Goal: Task Accomplishment & Management: Use online tool/utility

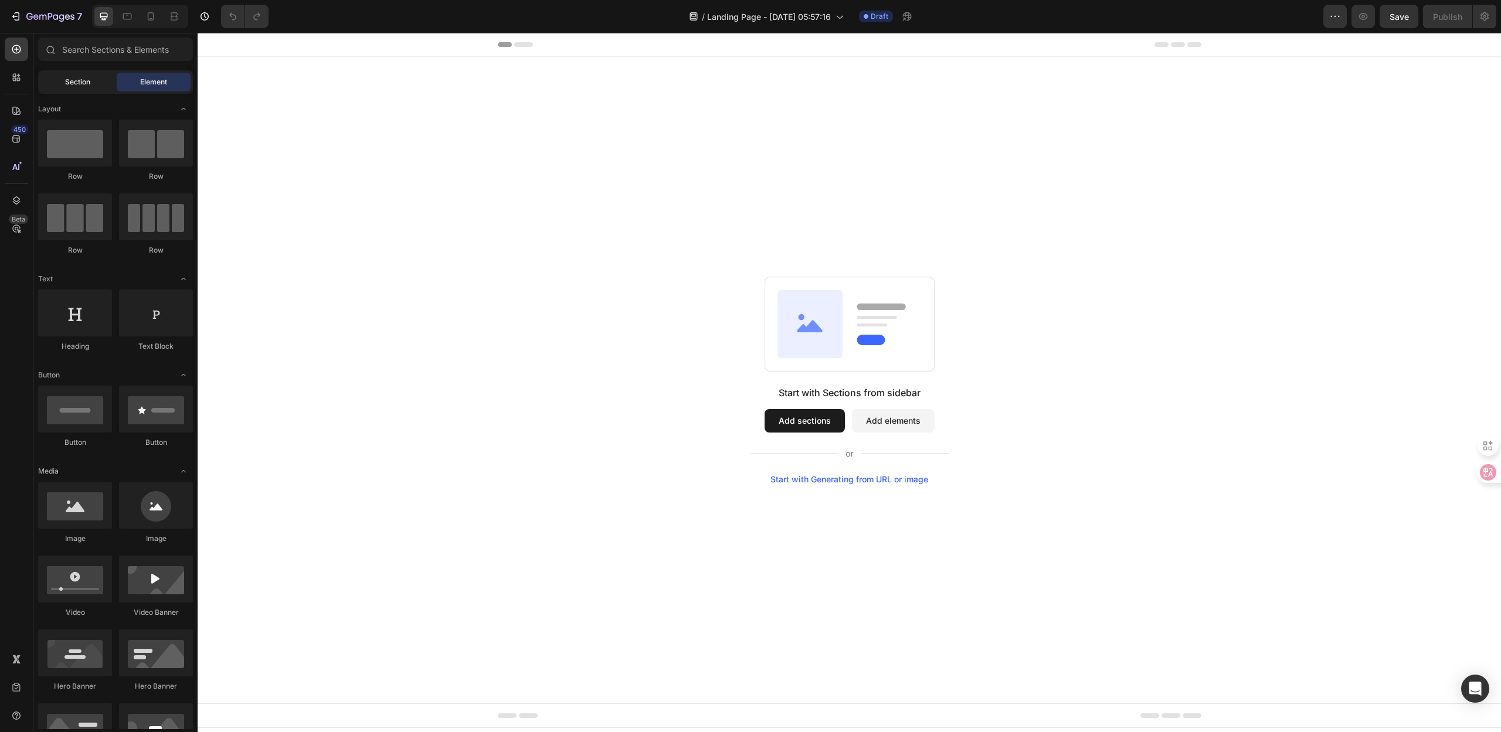
click at [79, 82] on span "Section" at bounding box center [77, 82] width 25 height 11
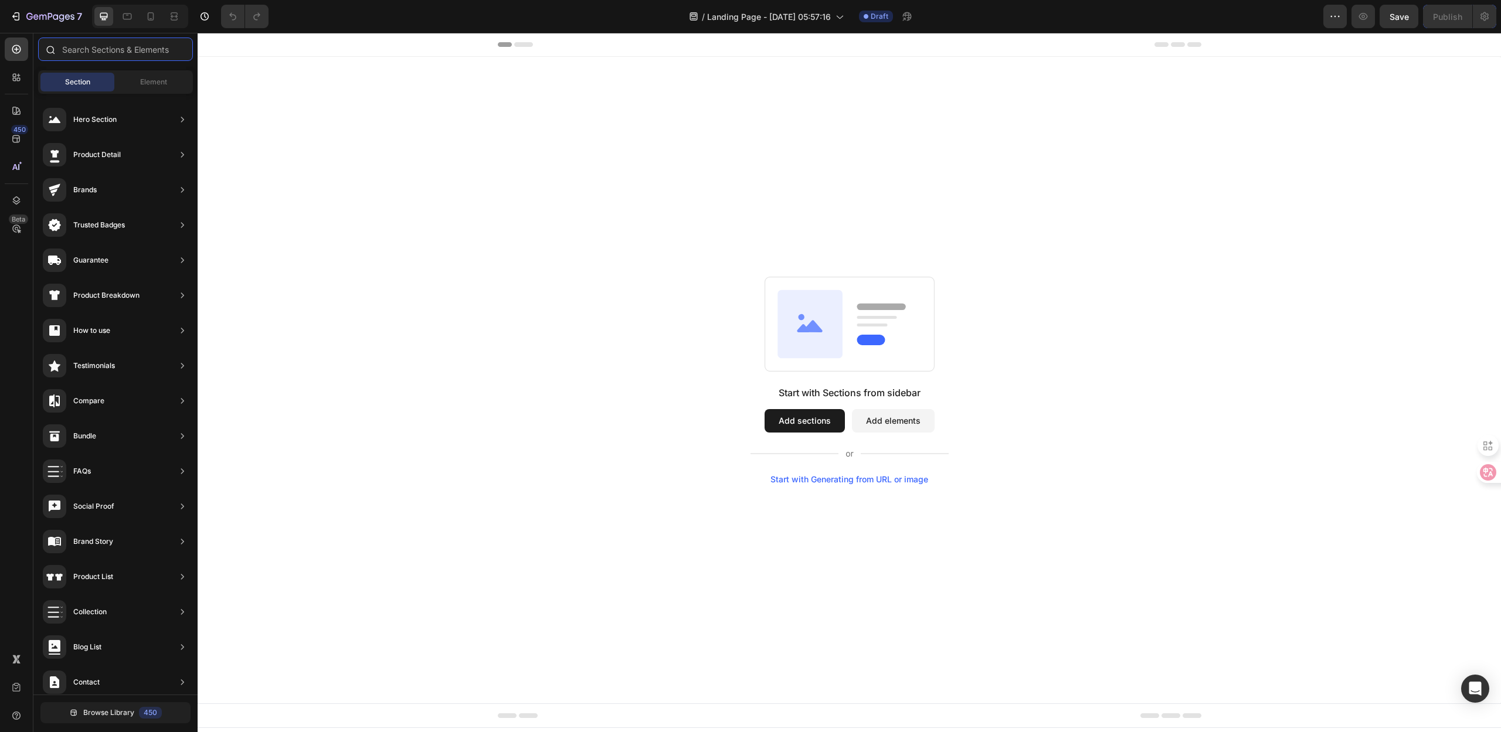
click at [105, 47] on input "text" at bounding box center [115, 49] width 155 height 23
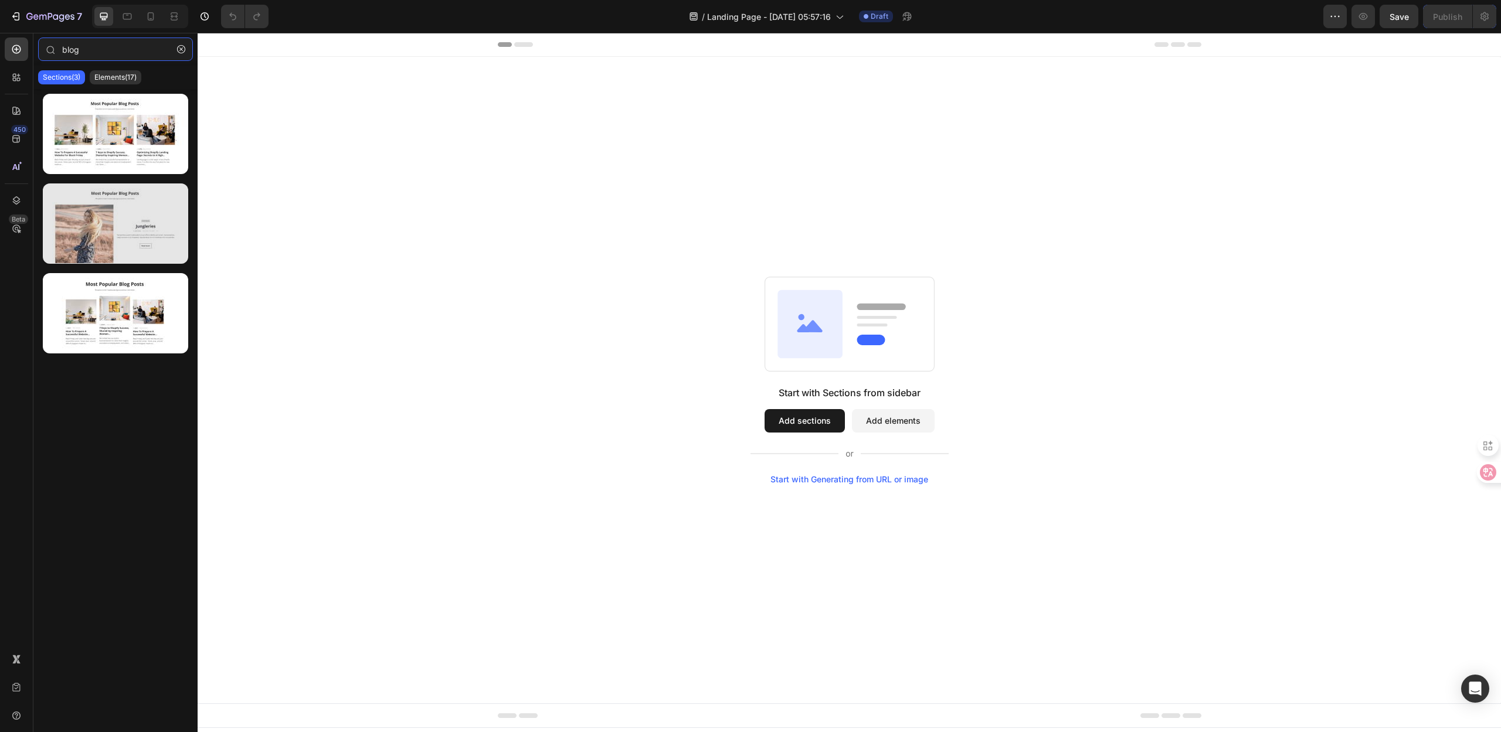
type input "blog"
click at [90, 240] on div at bounding box center [115, 224] width 145 height 80
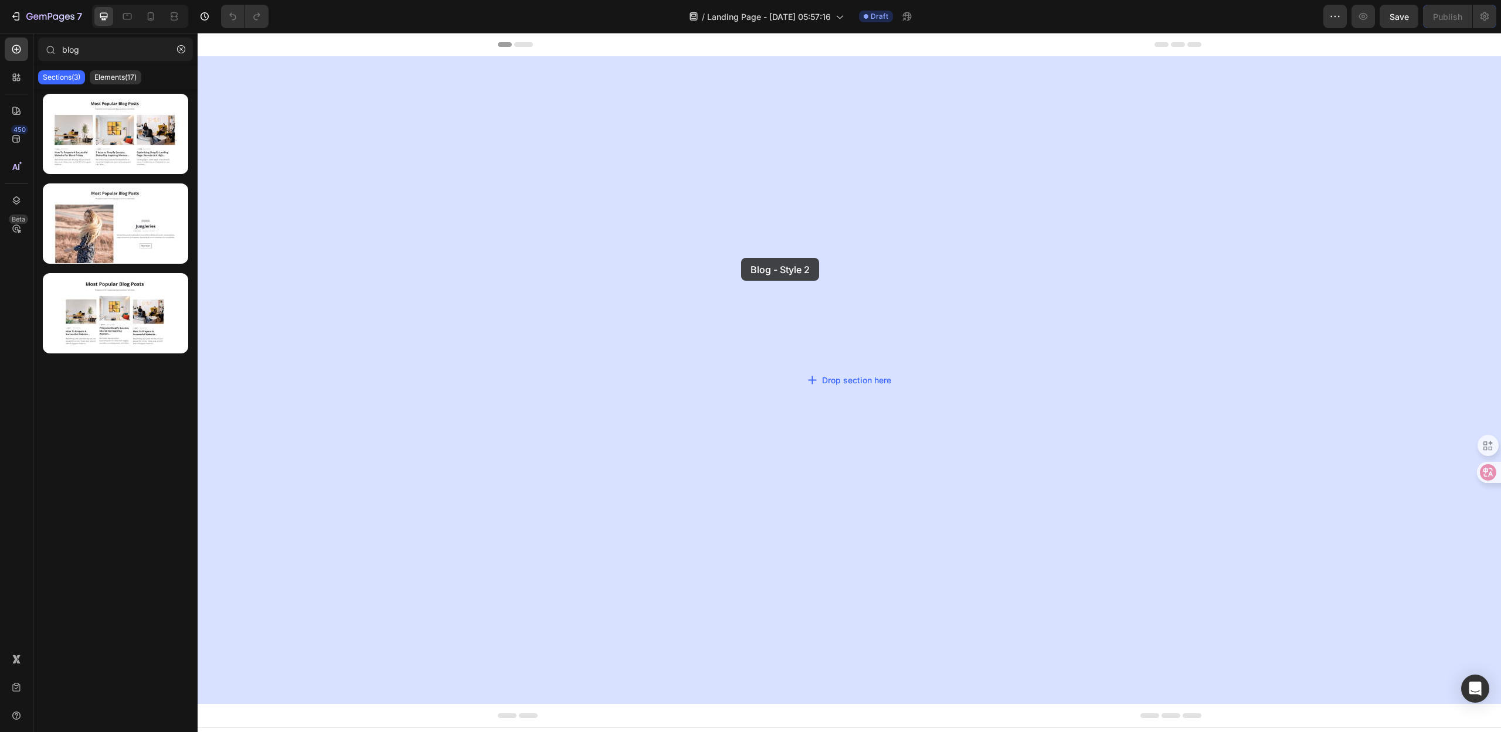
drag, startPoint x: 287, startPoint y: 266, endPoint x: 725, endPoint y: 256, distance: 438.1
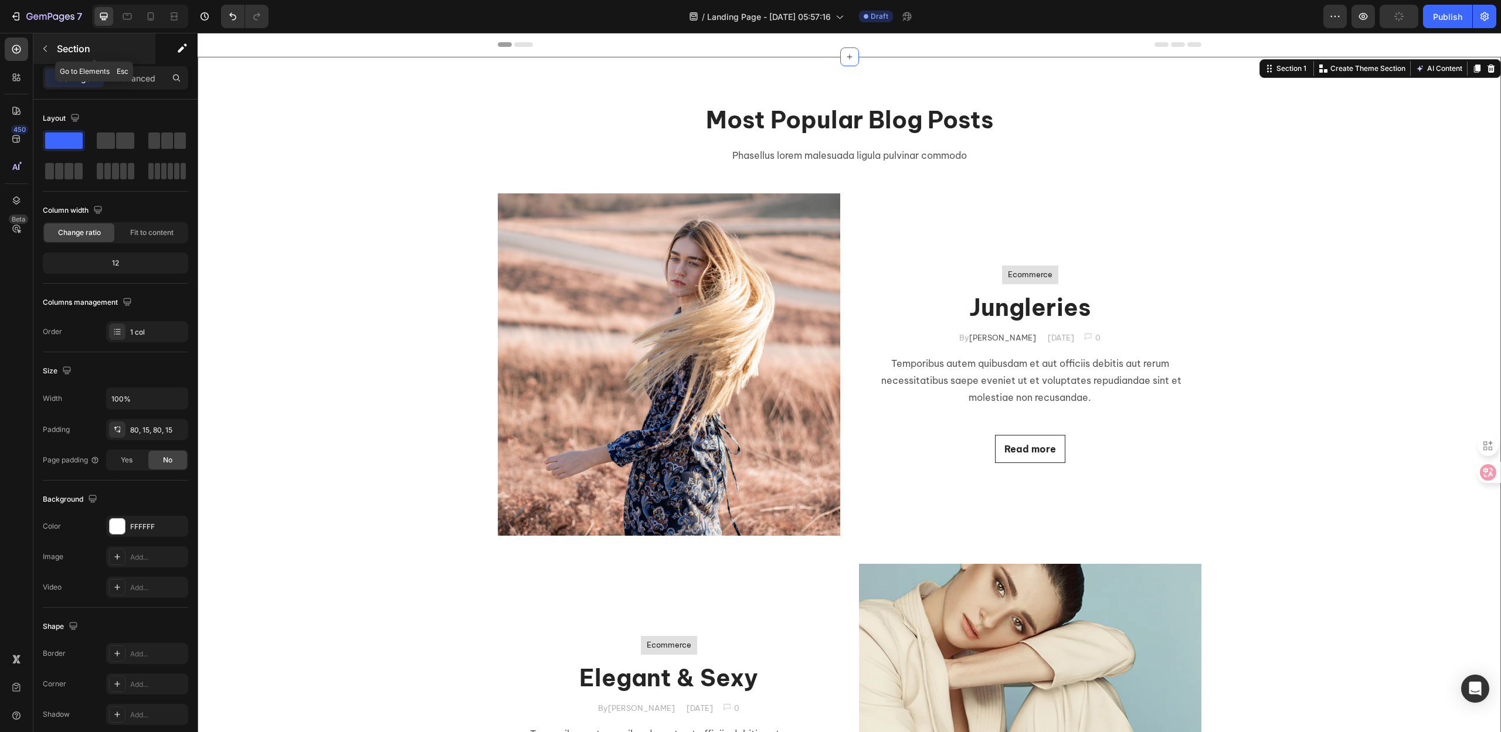
click at [57, 46] on p "Section" at bounding box center [105, 49] width 96 height 14
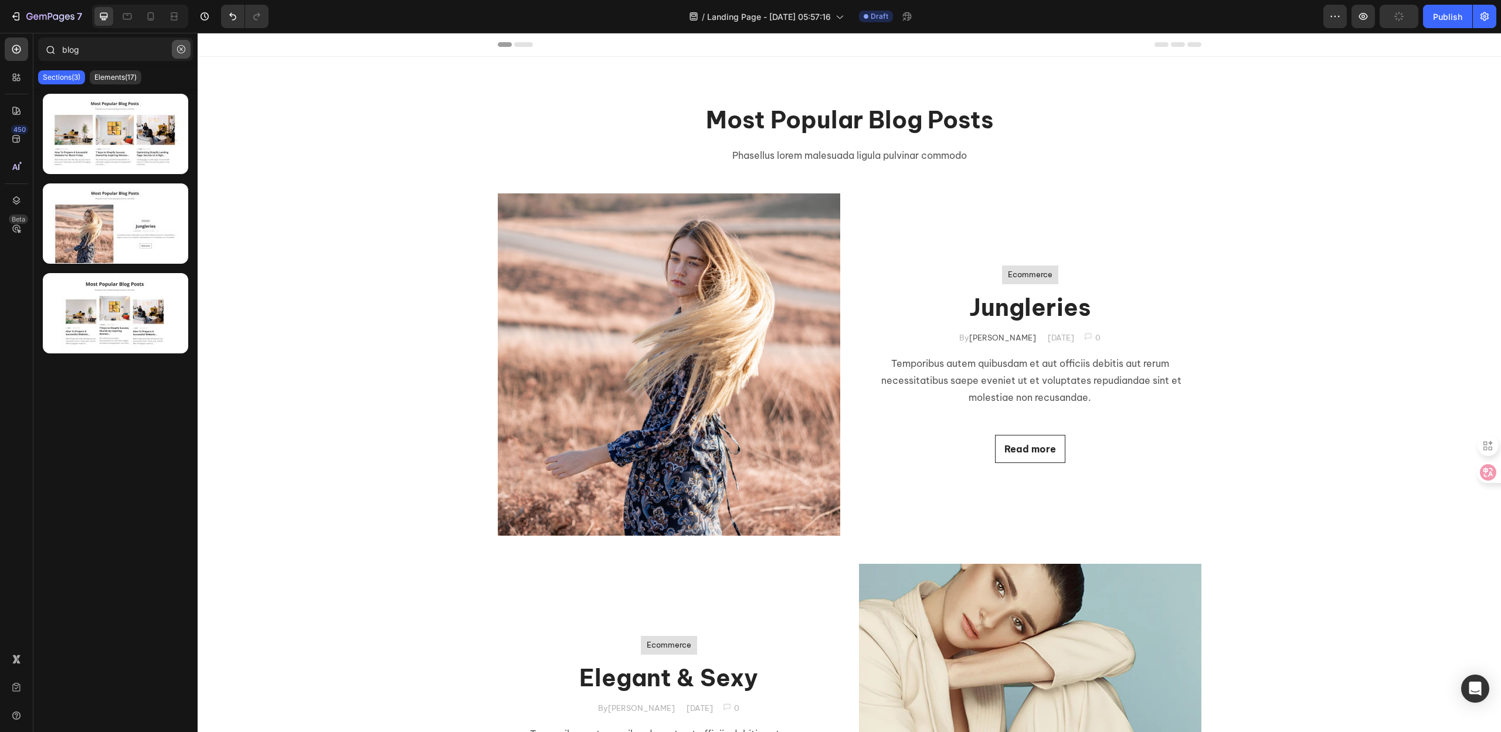
click at [179, 56] on button "button" at bounding box center [181, 49] width 19 height 19
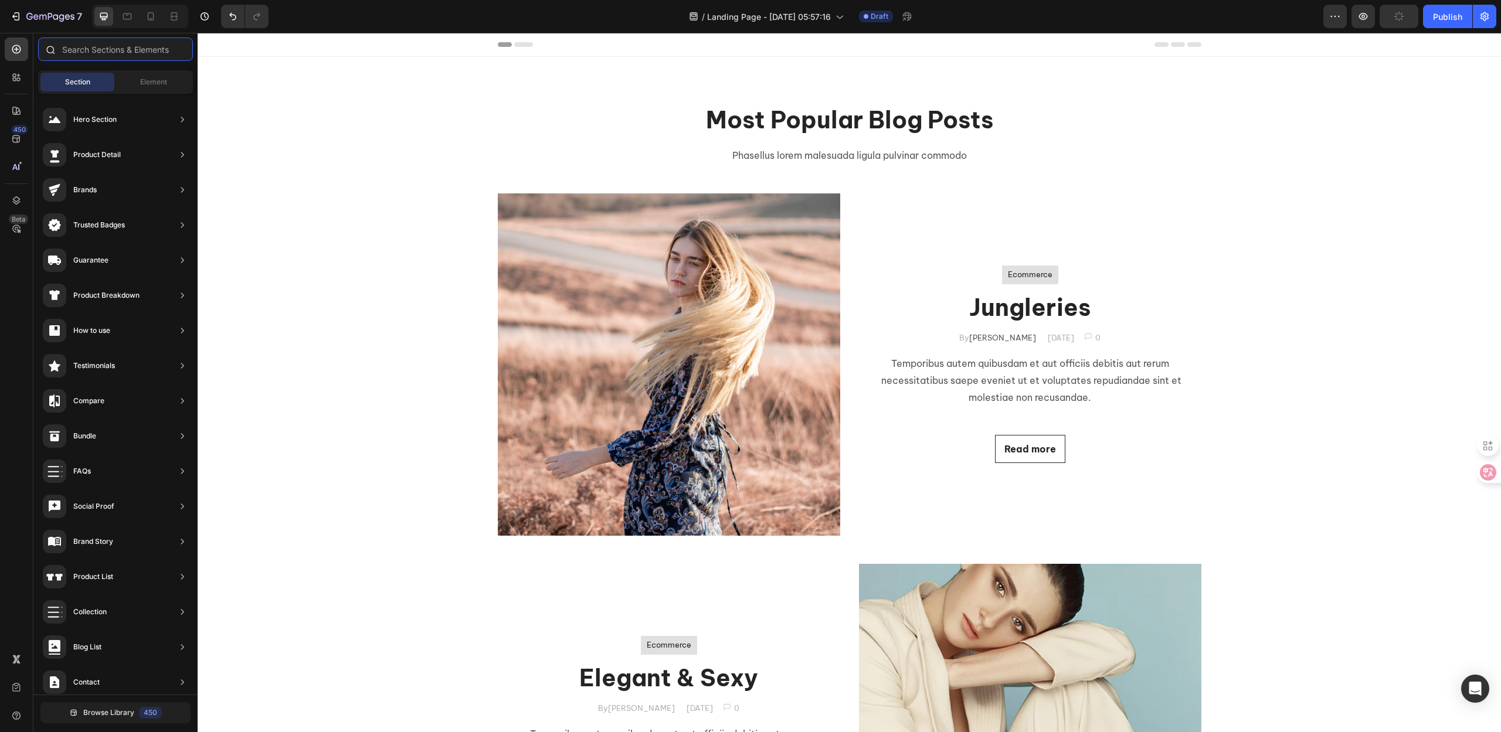
click at [142, 59] on input "text" at bounding box center [115, 49] width 155 height 23
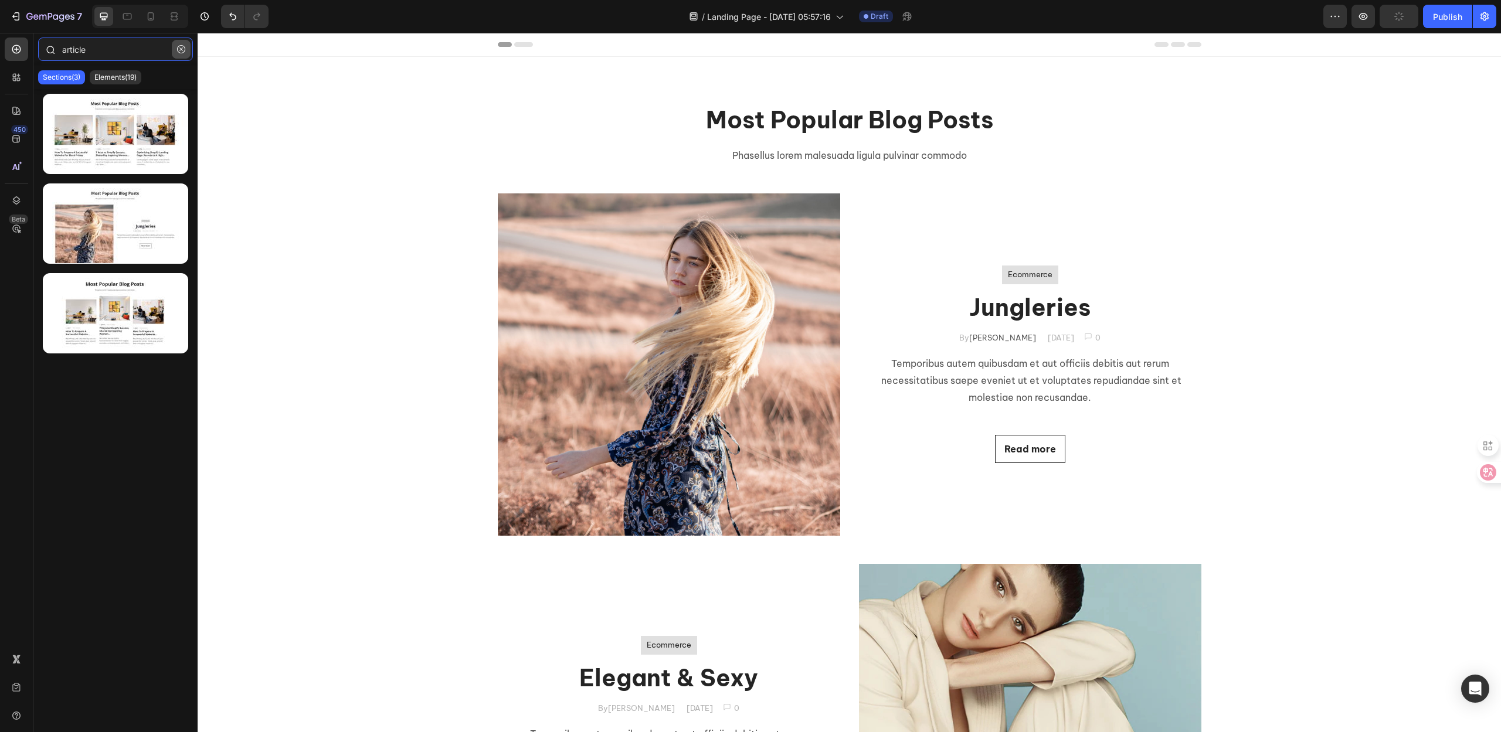
type input "article"
click at [181, 49] on icon "button" at bounding box center [181, 49] width 8 height 8
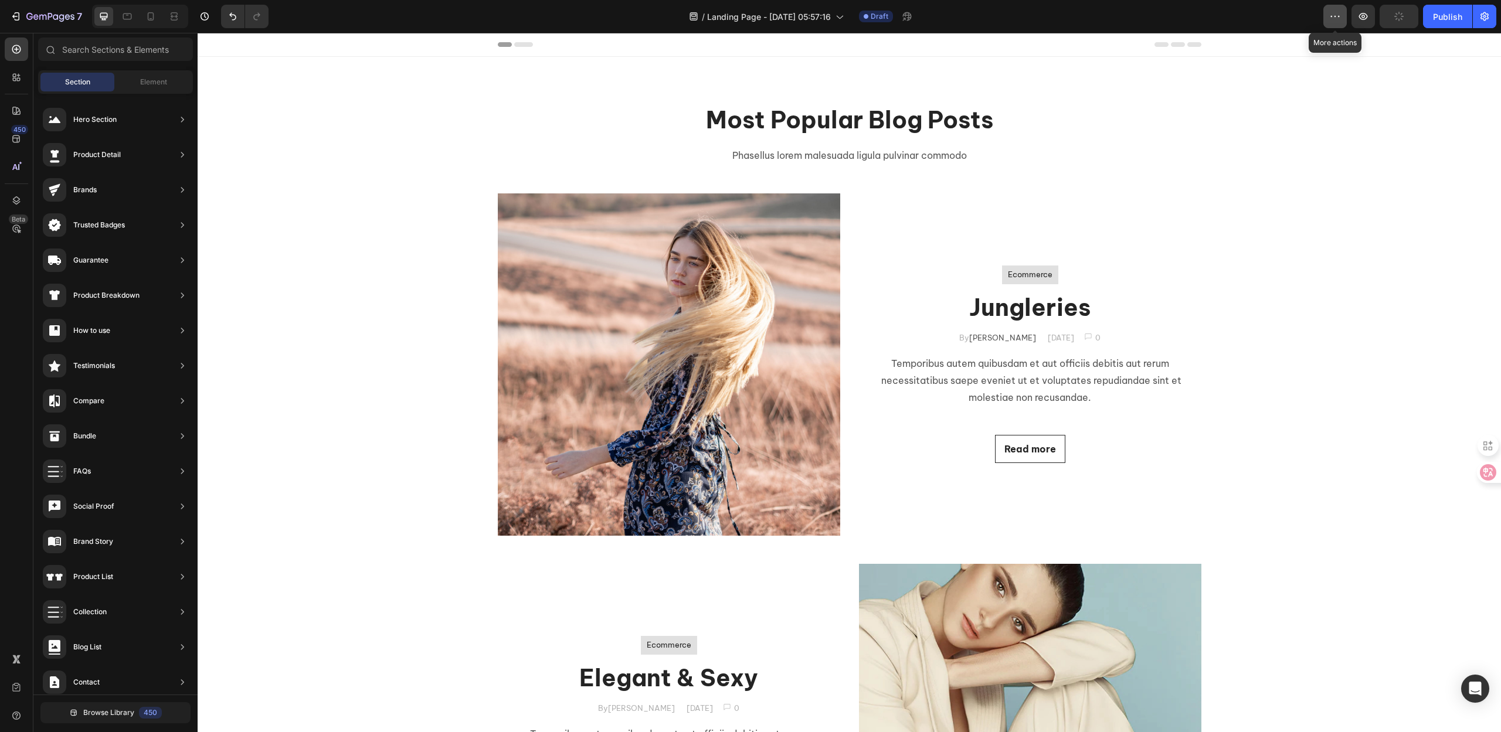
click at [1333, 18] on icon "button" at bounding box center [1335, 17] width 12 height 12
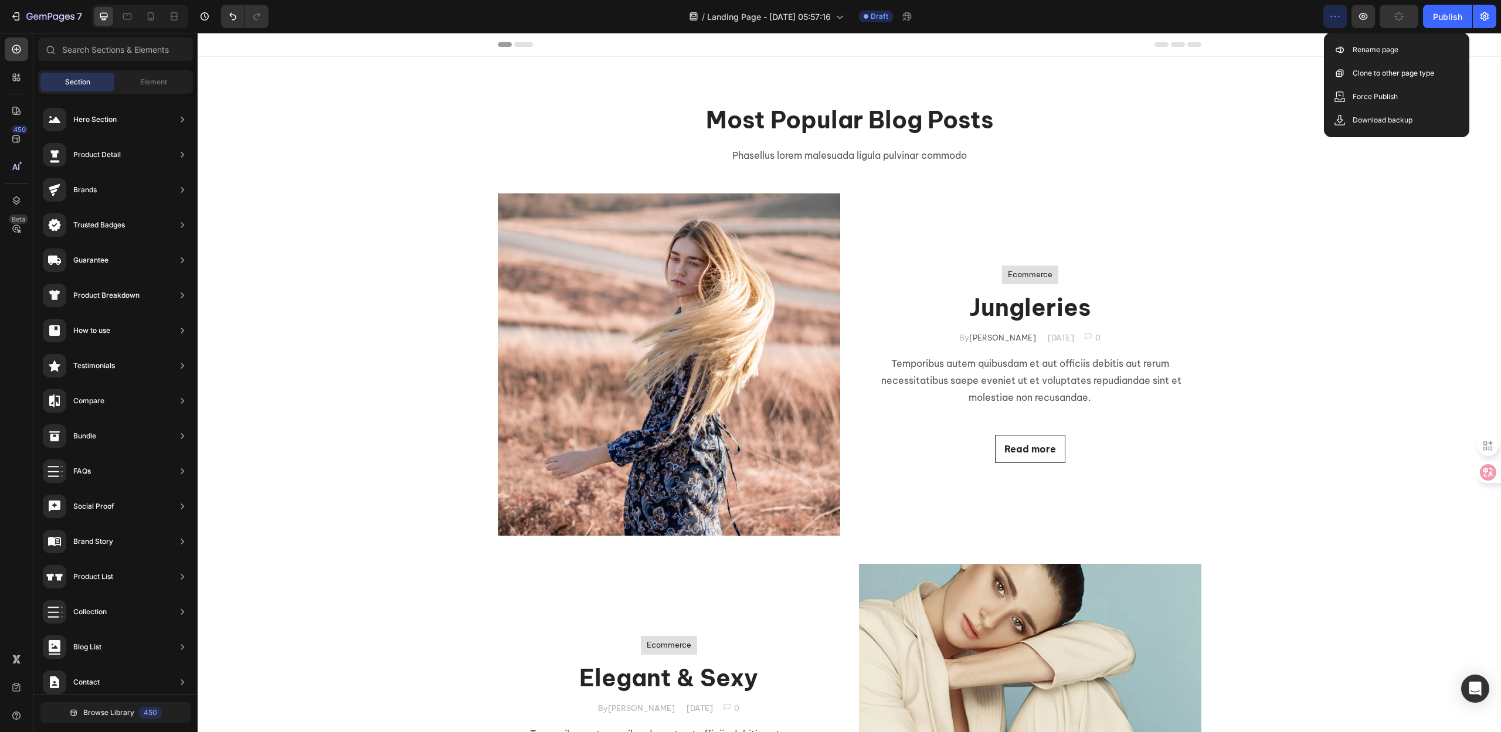
click at [1333, 18] on icon "button" at bounding box center [1335, 17] width 12 height 12
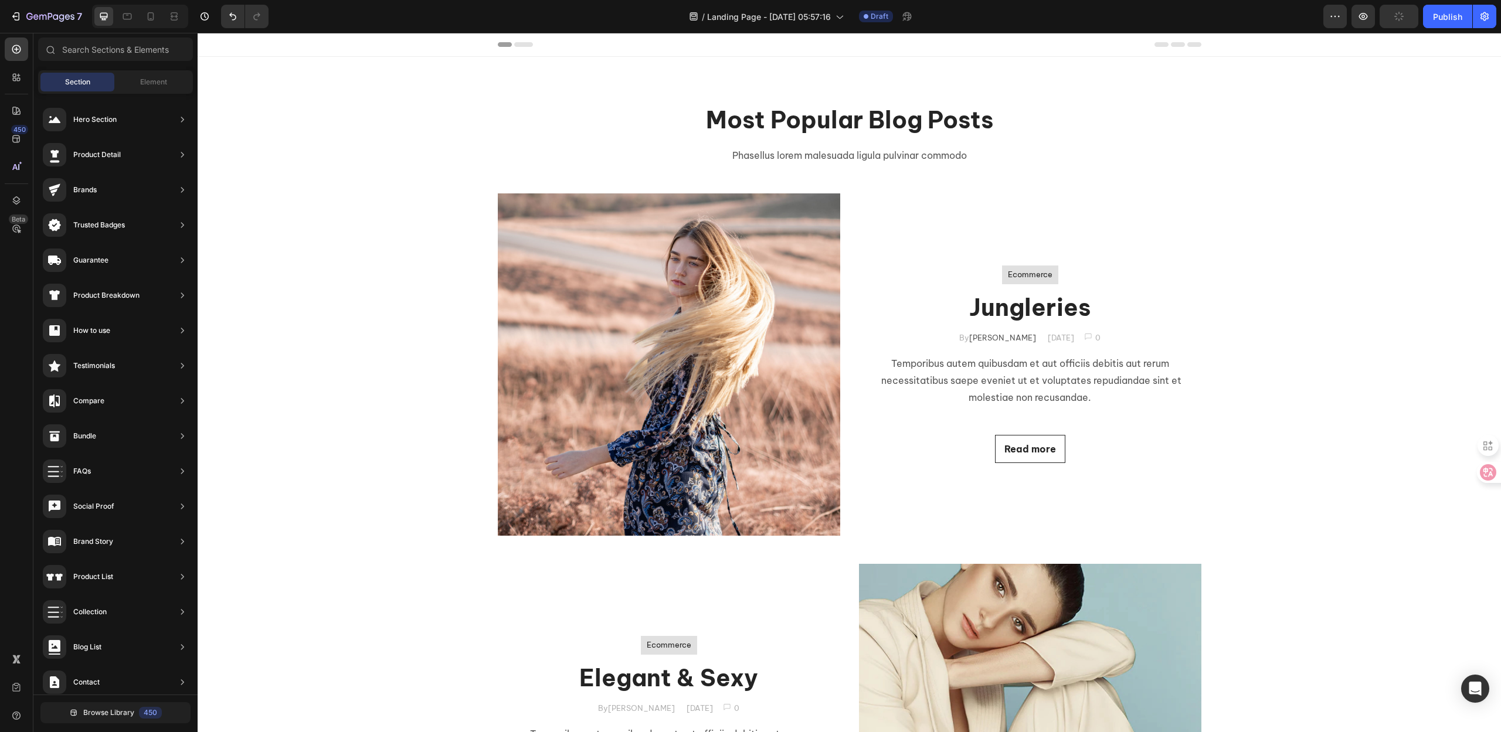
click at [1272, 17] on div "/ Landing Page - Aug 26, 05:57:16 Draft" at bounding box center [800, 16] width 1045 height 23
click at [1049, 270] on div "Ecommerce Text block Row" at bounding box center [1030, 275] width 56 height 19
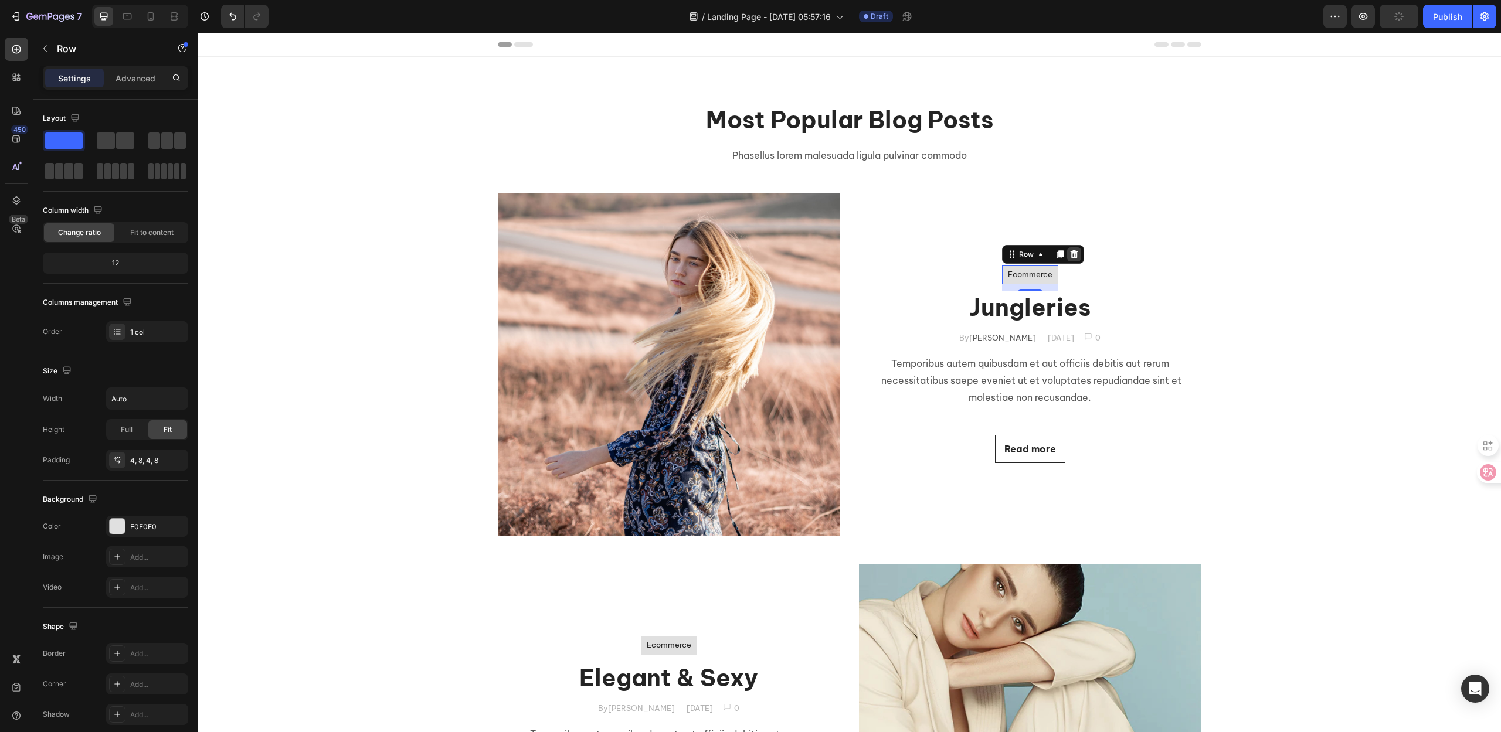
click at [1073, 251] on icon at bounding box center [1073, 254] width 9 height 9
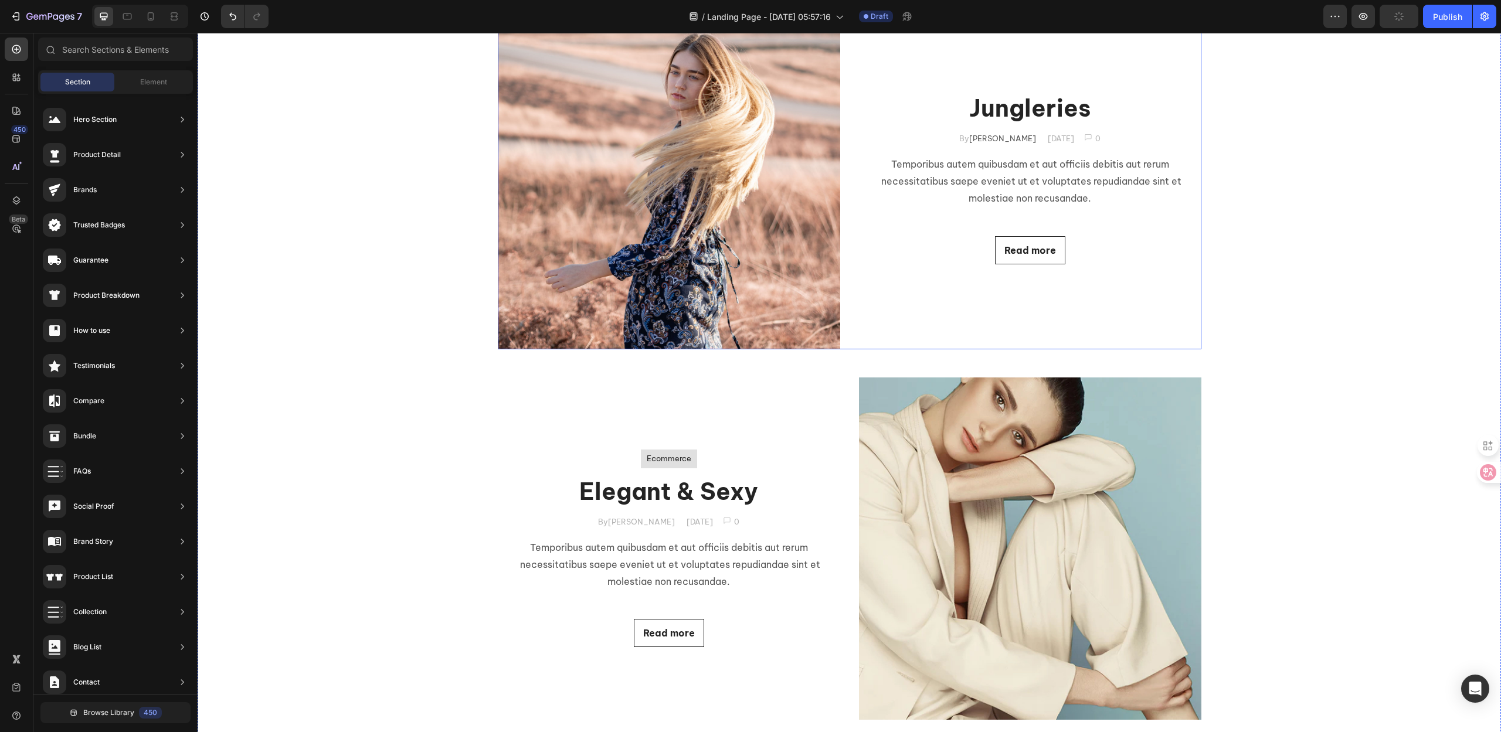
scroll to position [235, 0]
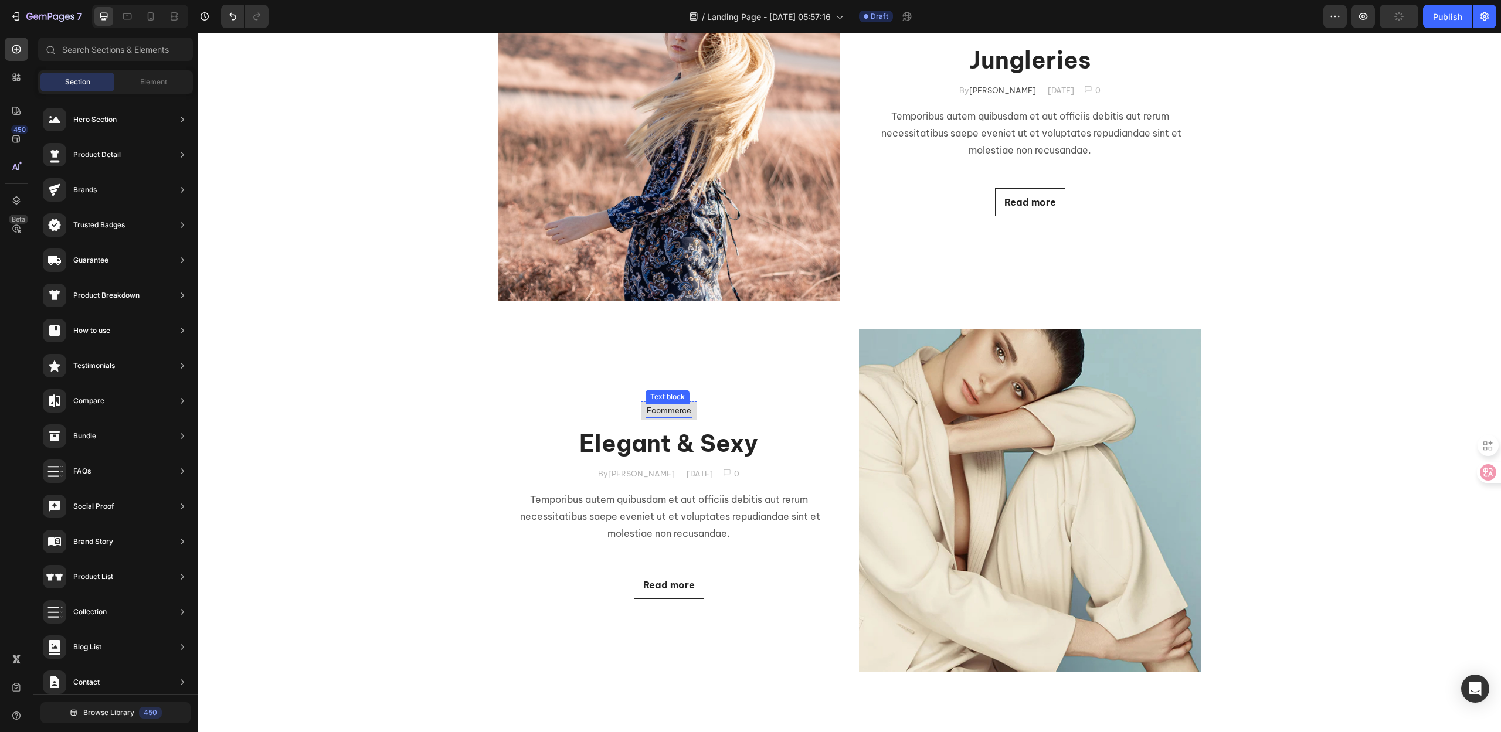
click at [680, 415] on p "Ecommerce" at bounding box center [669, 411] width 45 height 12
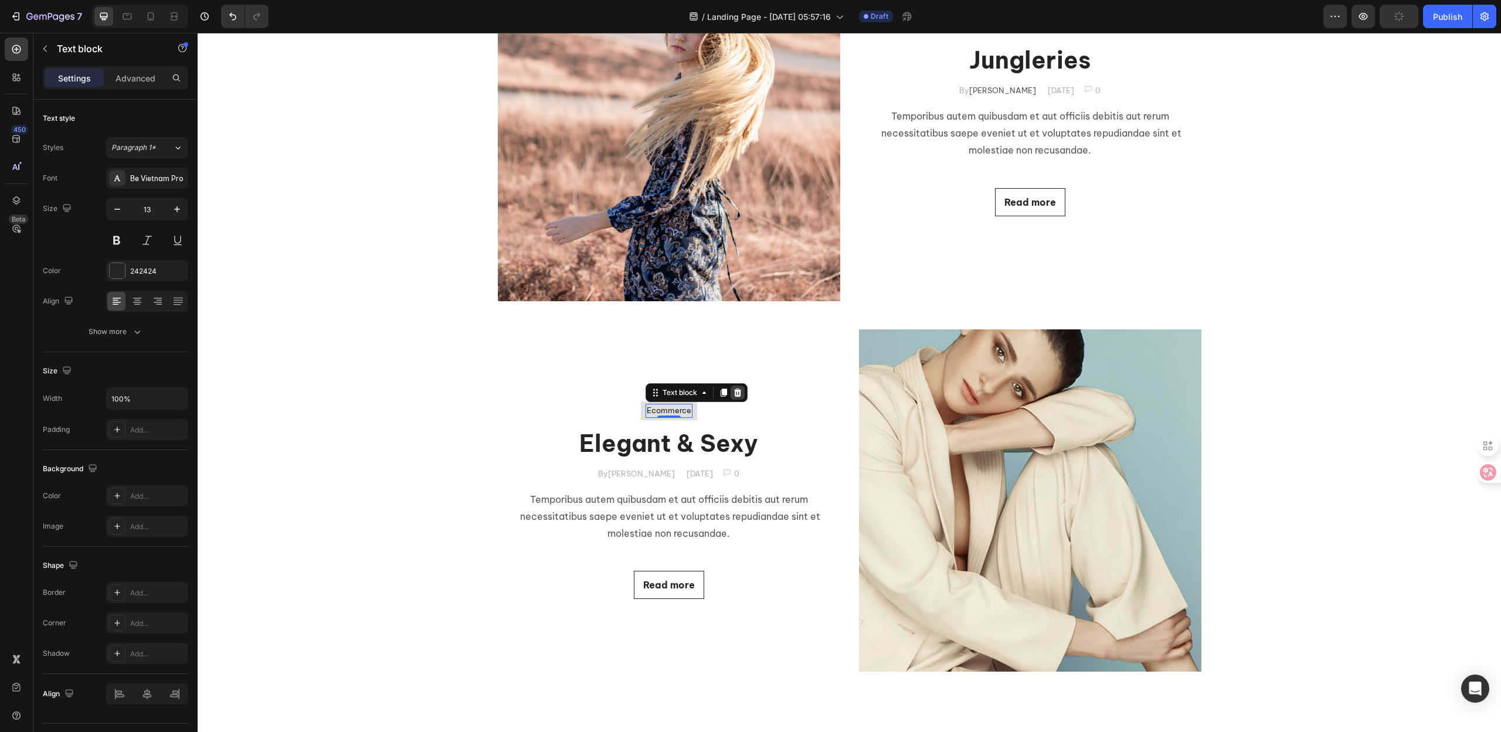
click at [734, 396] on icon at bounding box center [738, 393] width 8 height 8
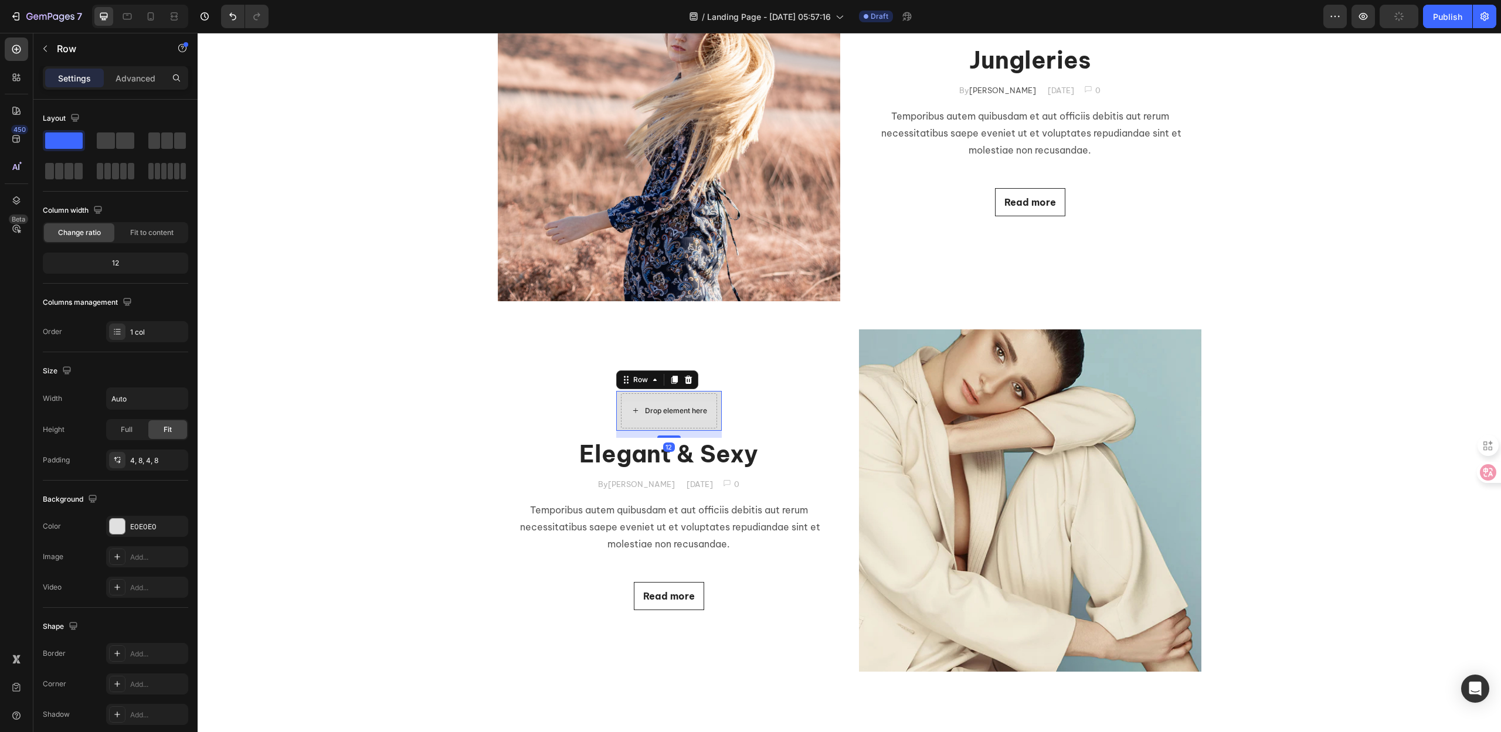
click at [711, 411] on div "Drop element here" at bounding box center [669, 410] width 96 height 35
click at [684, 382] on icon at bounding box center [688, 380] width 8 height 8
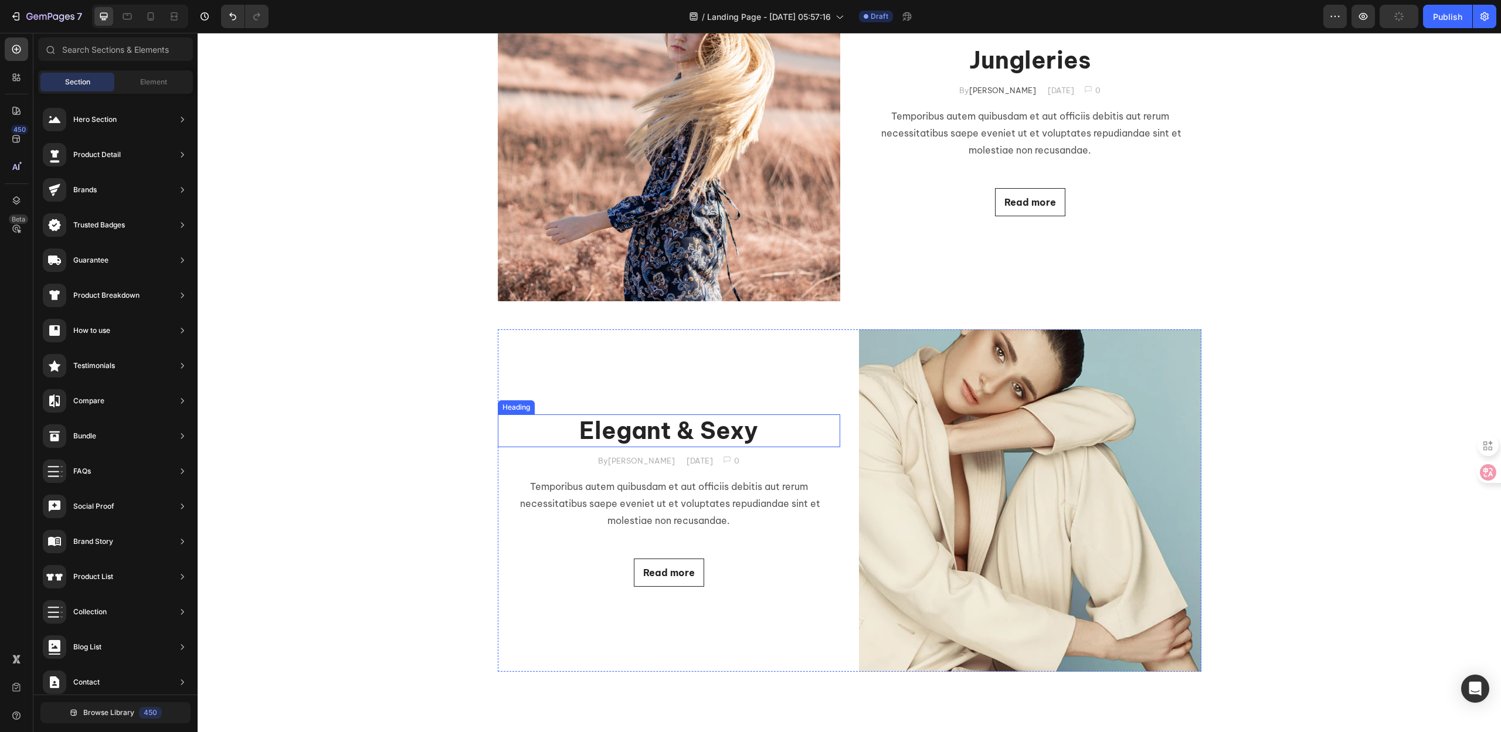
scroll to position [0, 0]
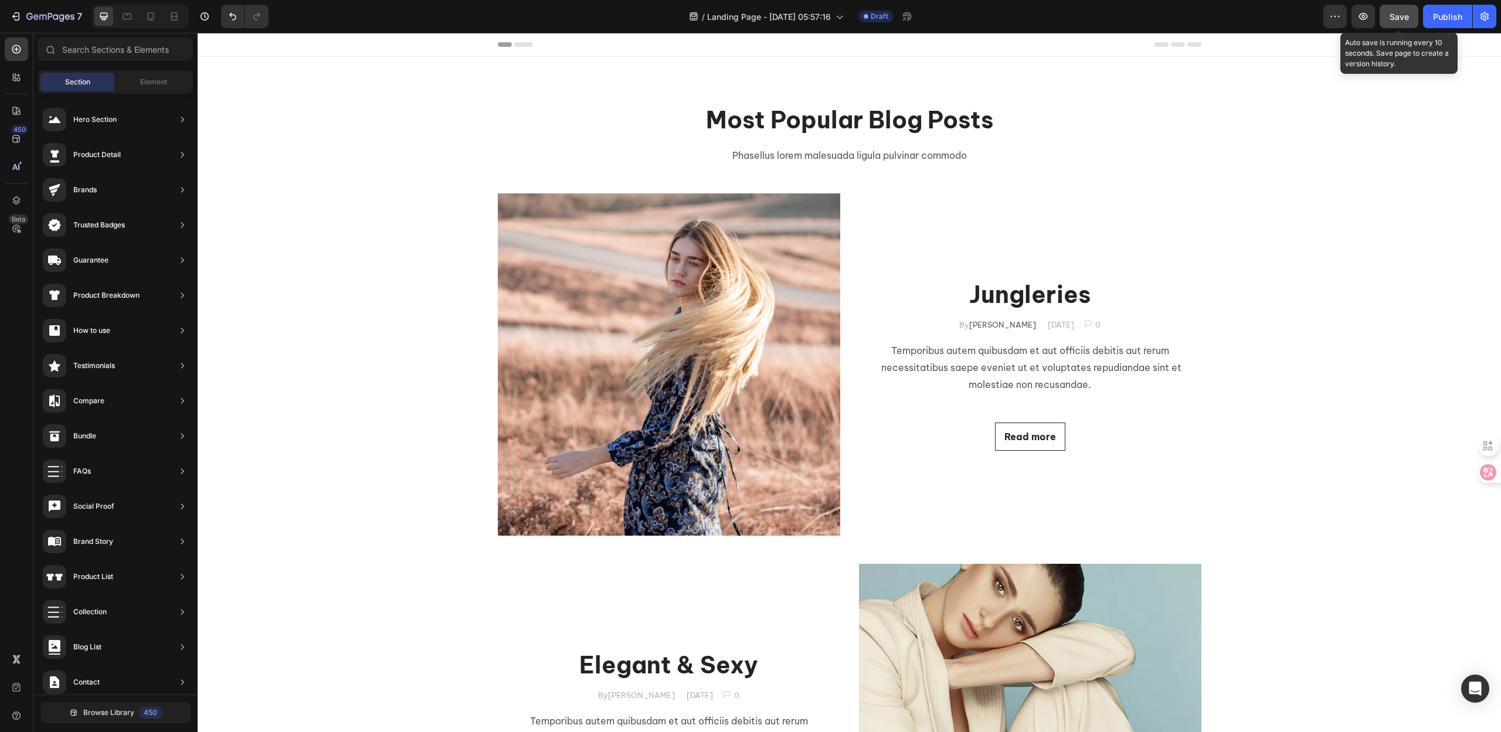
click at [1403, 18] on span "Save" at bounding box center [1399, 17] width 19 height 10
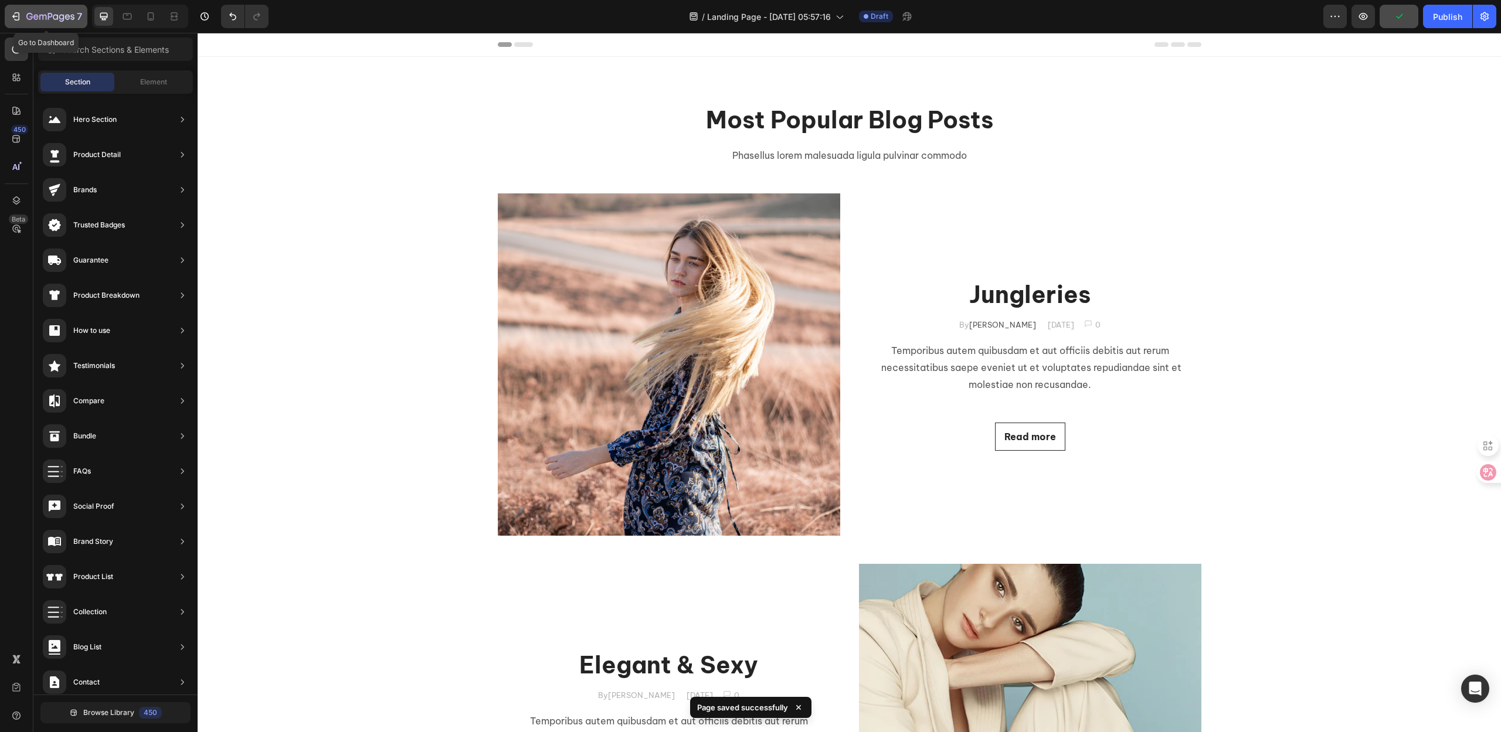
click at [30, 15] on icon "button" at bounding box center [50, 17] width 48 height 10
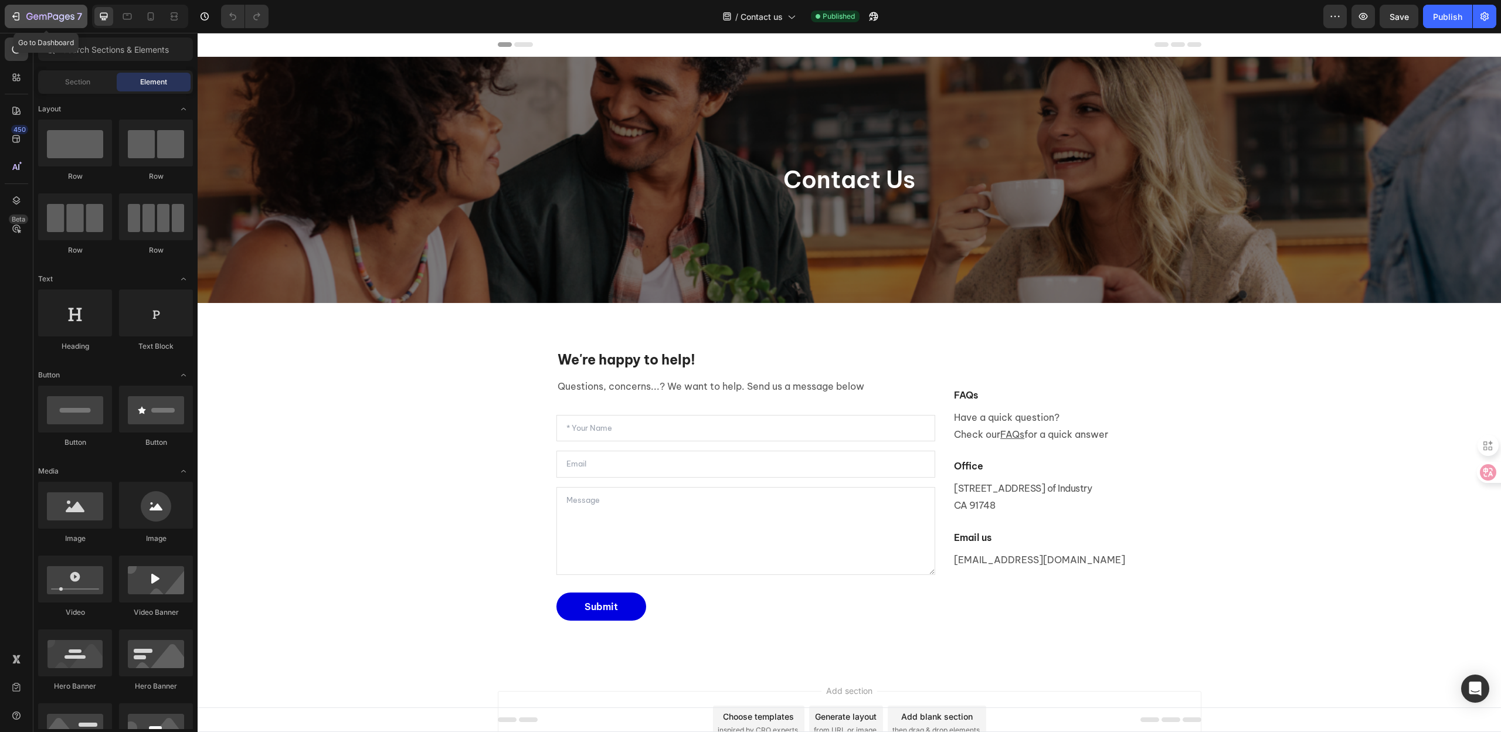
click at [45, 13] on icon "button" at bounding box center [50, 17] width 48 height 10
